Goal: Navigation & Orientation: Understand site structure

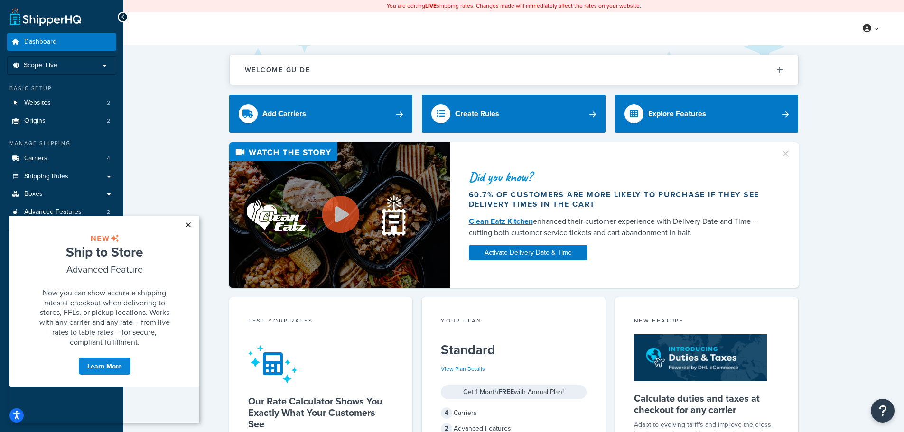
click at [187, 222] on link "×" at bounding box center [188, 224] width 17 height 17
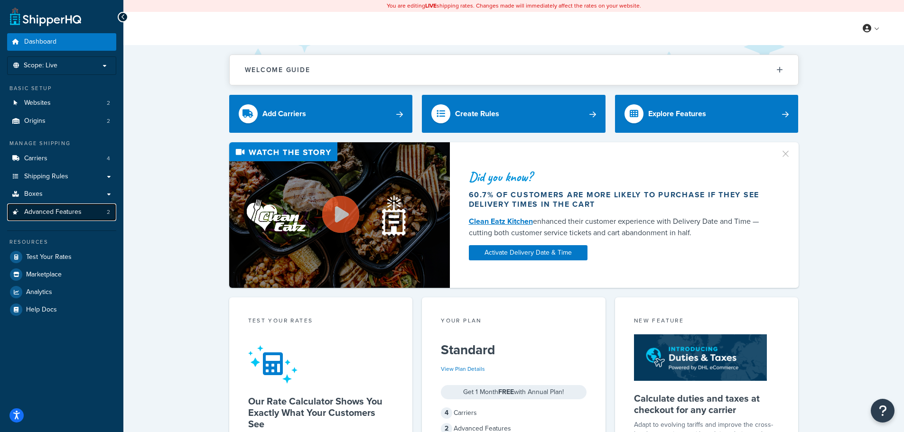
click at [65, 208] on span "Advanced Features" at bounding box center [52, 212] width 57 height 8
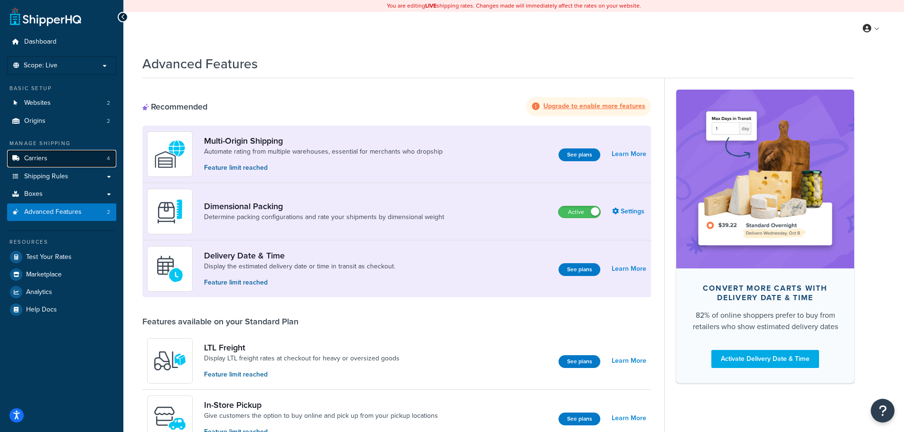
click at [95, 164] on link "Carriers 4" at bounding box center [61, 159] width 109 height 18
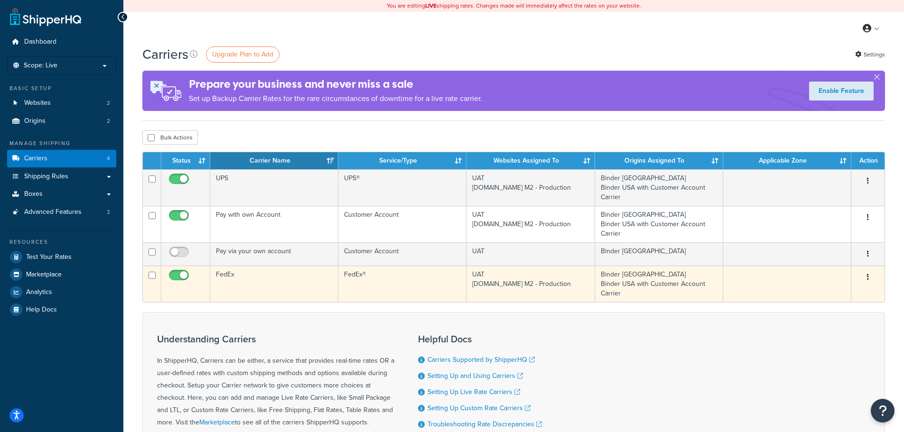
click at [870, 278] on button "button" at bounding box center [867, 277] width 13 height 15
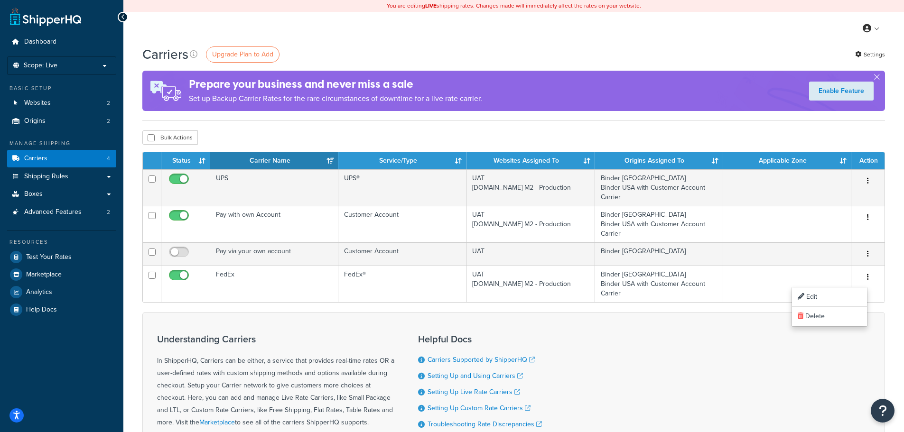
click at [621, 352] on div "Understanding Carriers In ShipperHQ, Carriers can be either, a service that pro…" at bounding box center [513, 399] width 742 height 175
click at [109, 174] on link "Shipping Rules" at bounding box center [61, 177] width 109 height 18
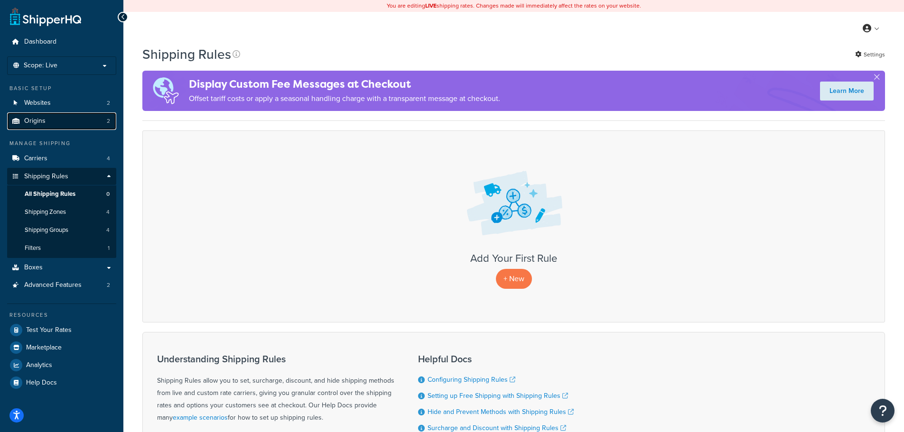
click at [101, 121] on link "Origins 2" at bounding box center [61, 121] width 109 height 18
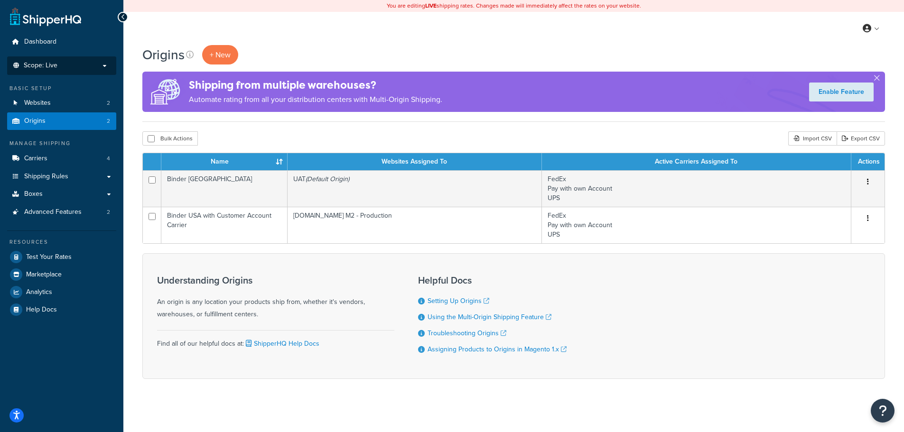
click at [70, 68] on p "Scope: Live" at bounding box center [61, 66] width 101 height 8
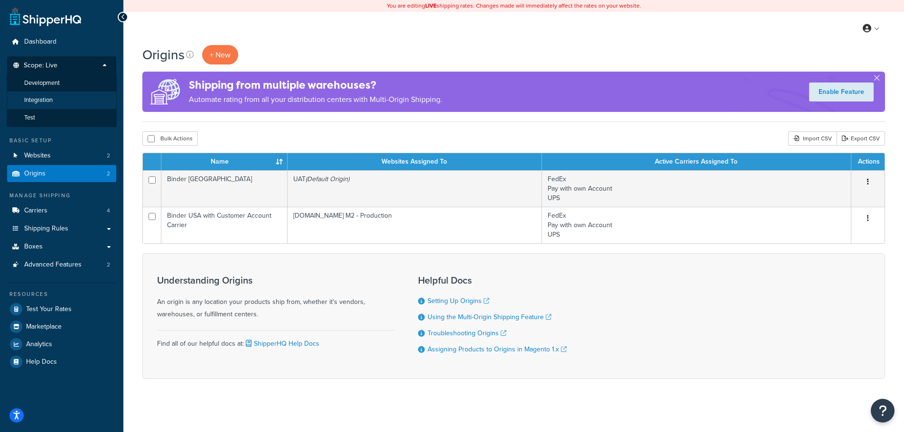
click at [49, 98] on span "Integration" at bounding box center [38, 100] width 28 height 8
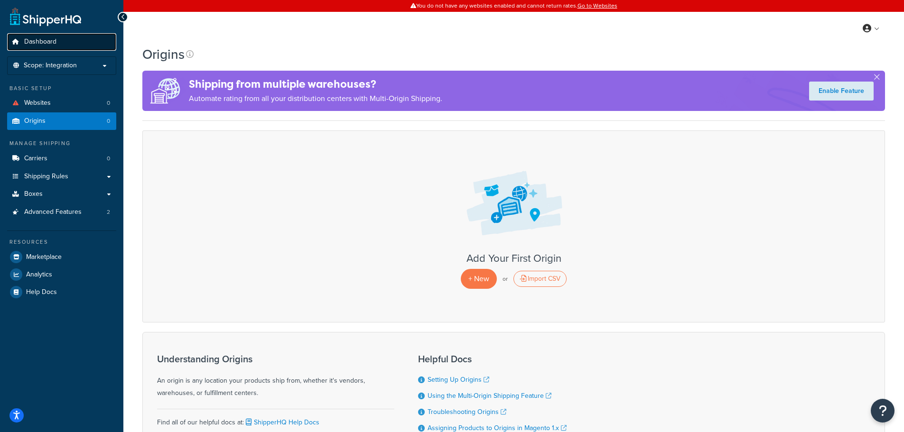
click at [45, 41] on span "Dashboard" at bounding box center [40, 42] width 32 height 8
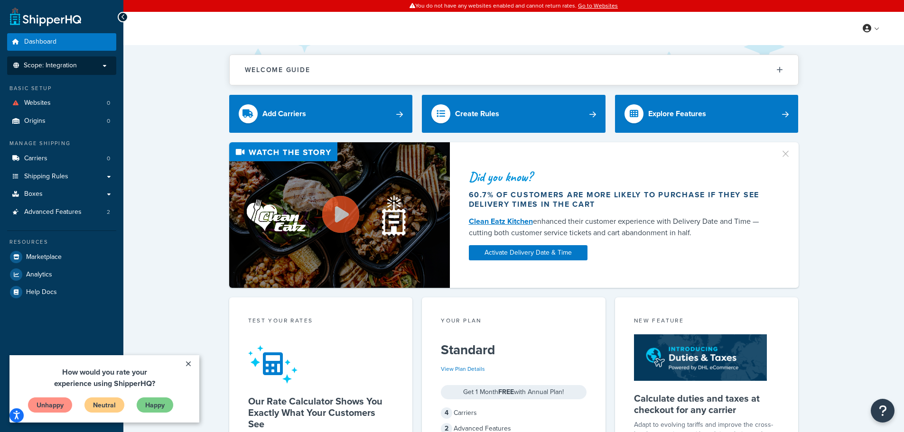
click at [88, 60] on li "Scope: Integration" at bounding box center [61, 65] width 109 height 19
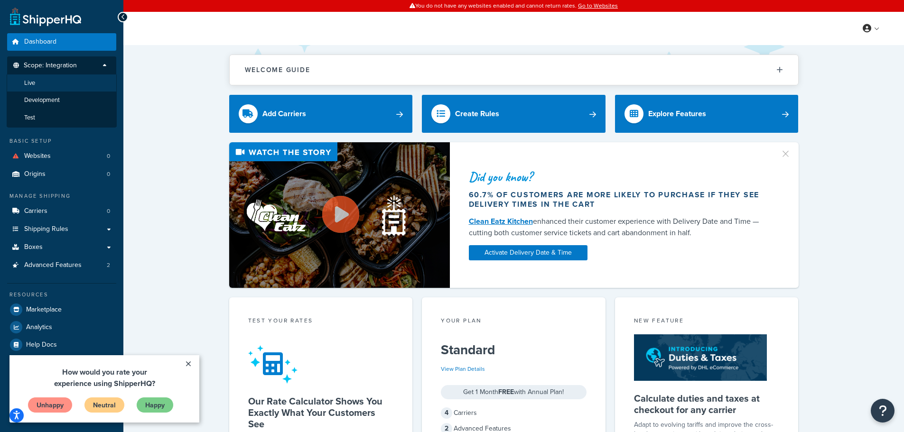
click at [44, 86] on li "Live" at bounding box center [62, 83] width 110 height 18
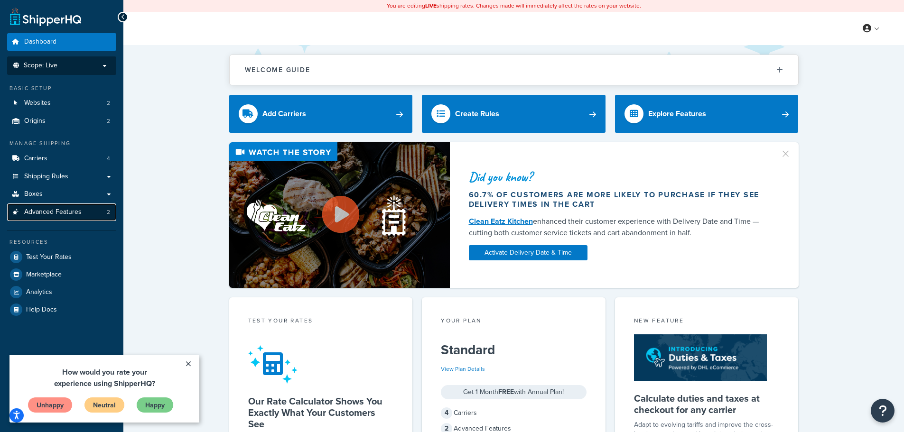
click at [85, 210] on link "Advanced Features 2" at bounding box center [61, 213] width 109 height 18
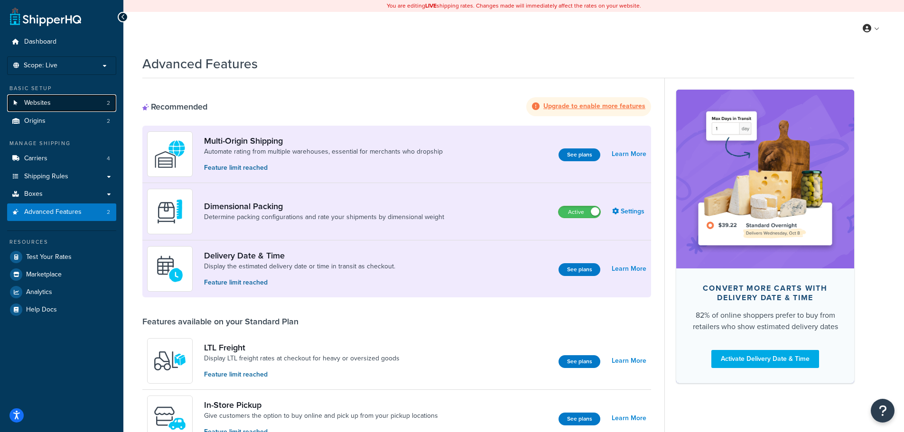
click at [68, 100] on link "Websites 2" at bounding box center [61, 103] width 109 height 18
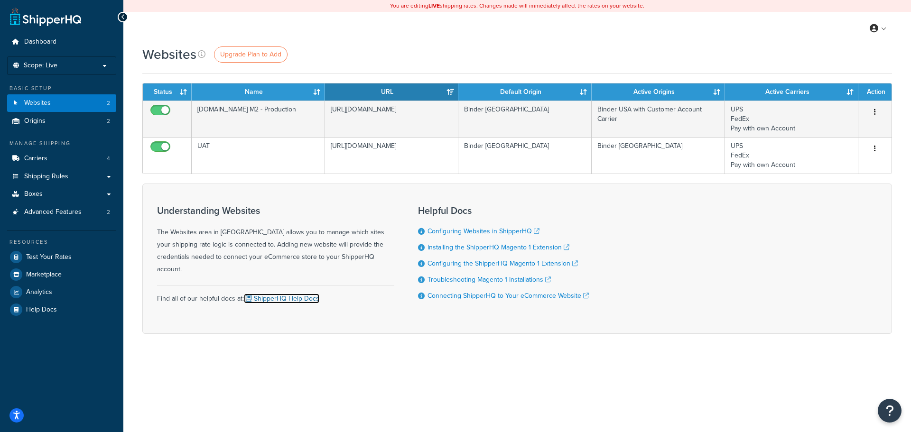
click at [288, 294] on link "ShipperHQ Help Docs" at bounding box center [281, 299] width 75 height 10
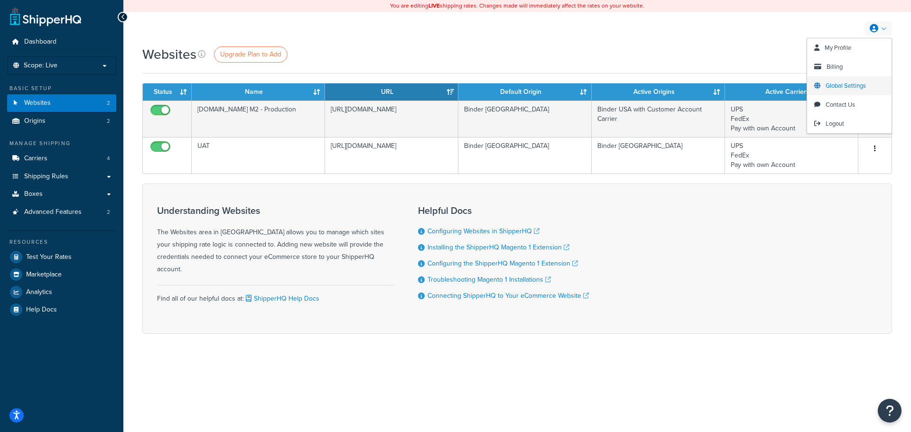
click at [861, 86] on span "Global Settings" at bounding box center [845, 85] width 40 height 9
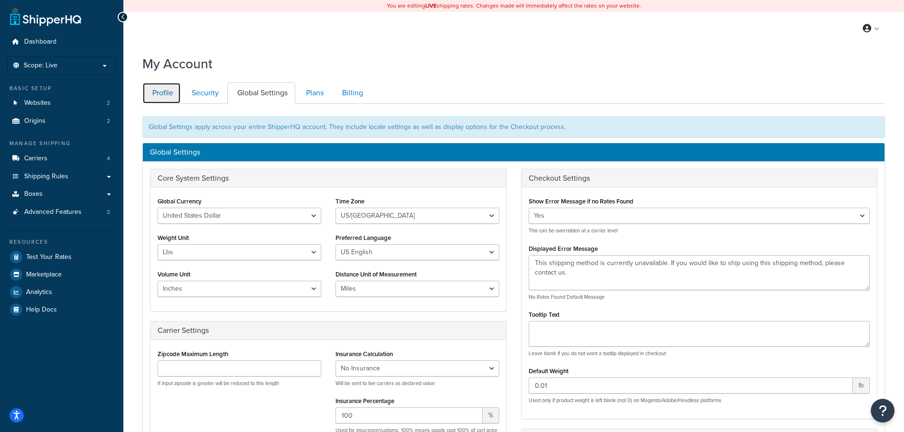
click at [169, 95] on link "Profile" at bounding box center [161, 93] width 38 height 21
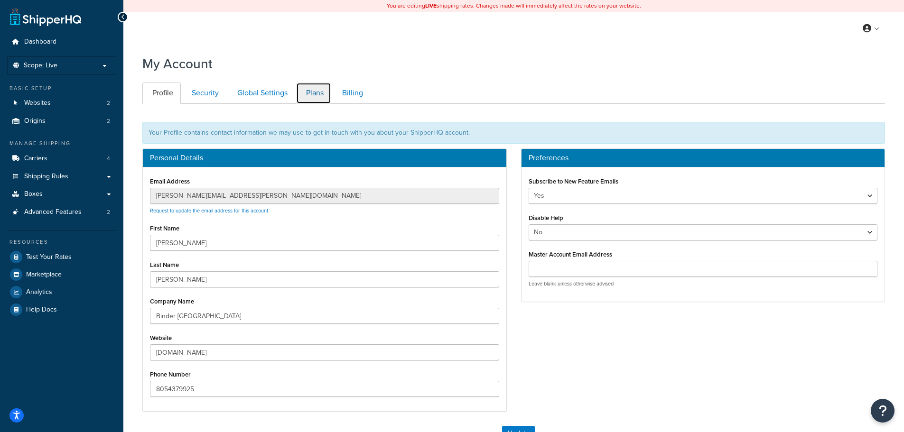
click at [311, 97] on link "Plans" at bounding box center [313, 93] width 35 height 21
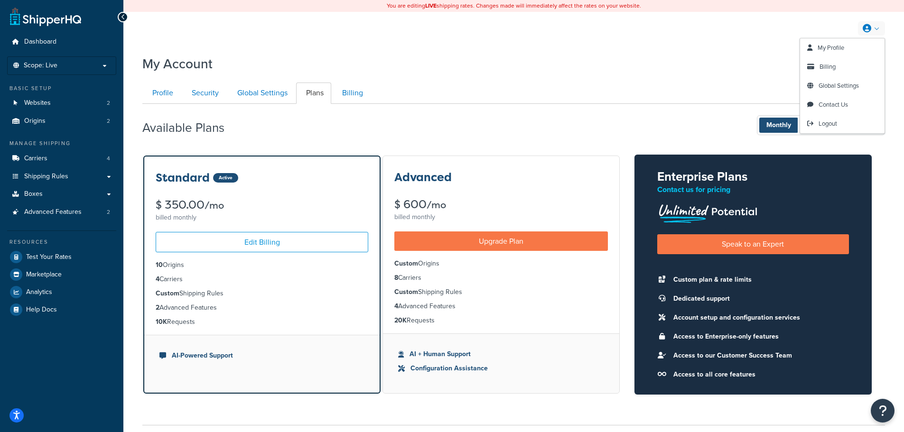
click at [872, 27] on link at bounding box center [871, 28] width 27 height 14
click at [827, 122] on span "Logout" at bounding box center [827, 123] width 19 height 9
